Goal: Task Accomplishment & Management: Manage account settings

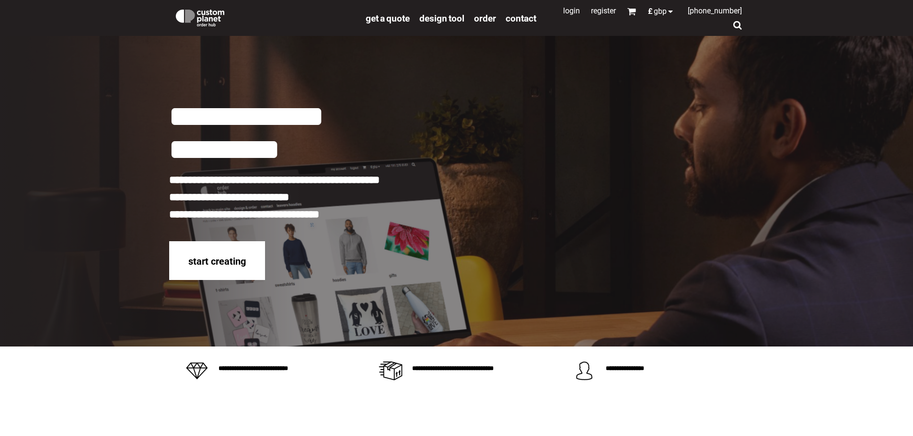
click at [565, 12] on link "Login" at bounding box center [571, 10] width 17 height 9
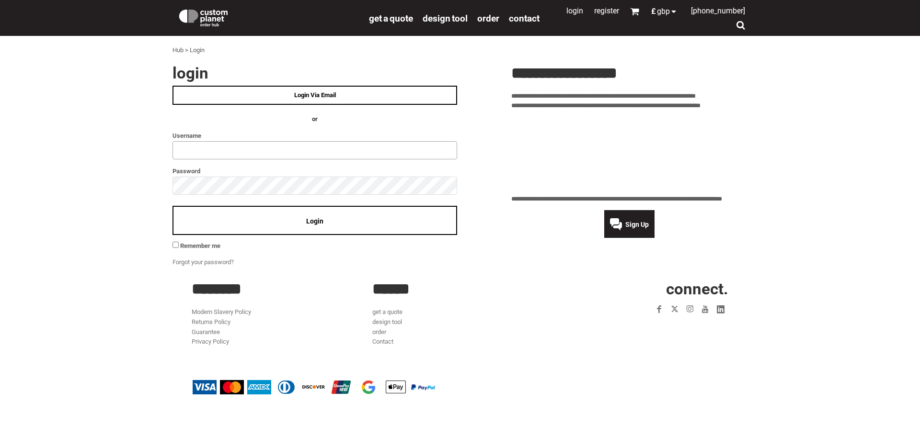
click at [182, 149] on input "text" at bounding box center [314, 150] width 285 height 18
type input "**********"
click at [317, 219] on span "Login" at bounding box center [314, 222] width 17 height 8
